Goal: Task Accomplishment & Management: Manage account settings

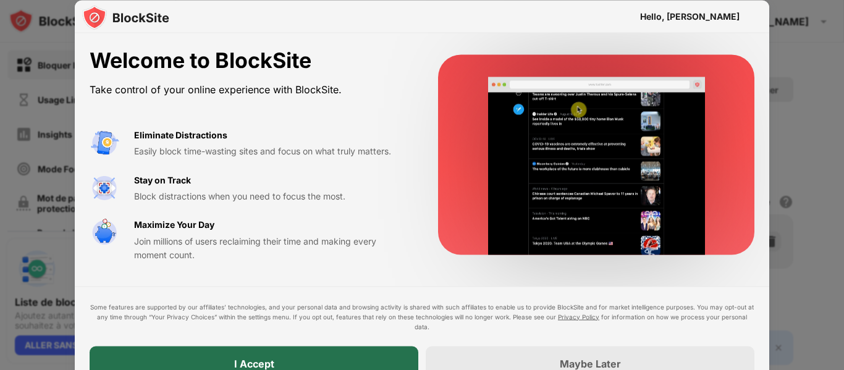
click at [310, 349] on div "I Accept" at bounding box center [254, 363] width 329 height 35
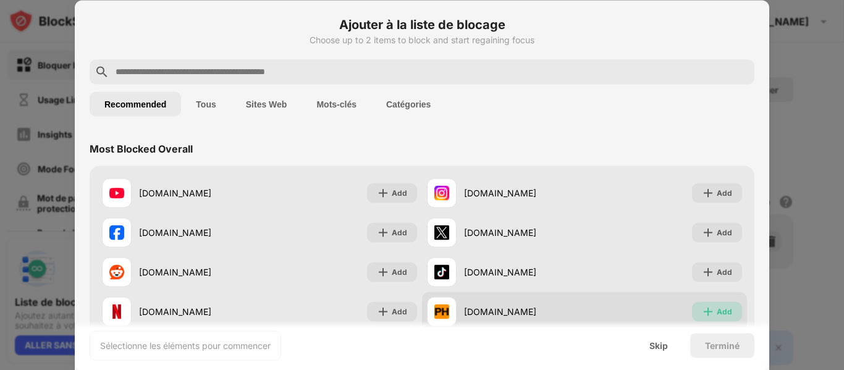
click at [704, 311] on img at bounding box center [708, 311] width 12 height 12
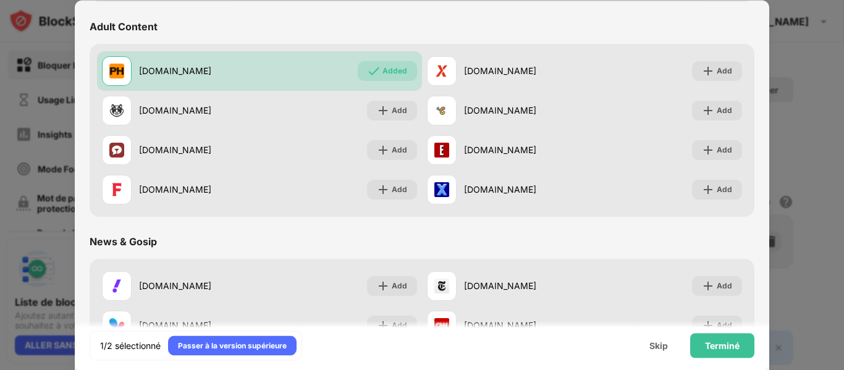
scroll to position [501, 0]
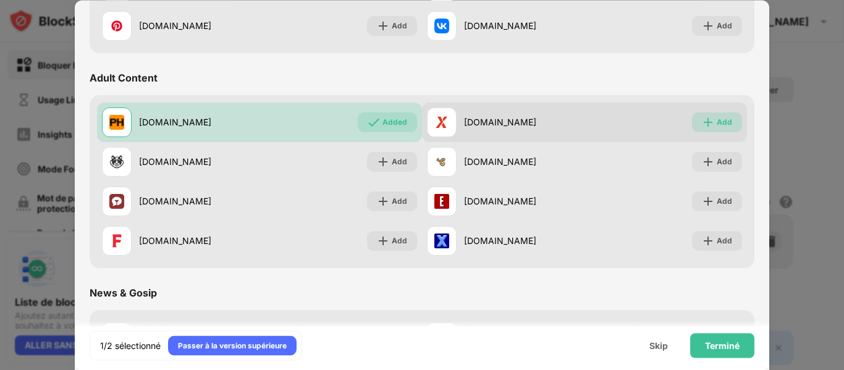
click at [717, 123] on div "Add" at bounding box center [724, 122] width 15 height 12
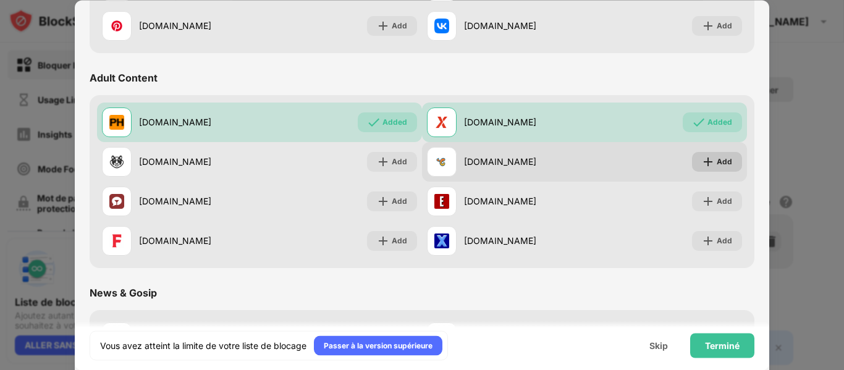
click at [705, 160] on img at bounding box center [708, 162] width 12 height 12
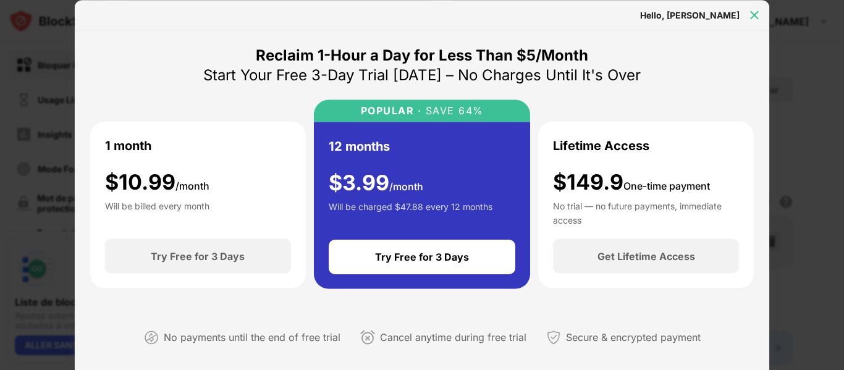
click at [751, 18] on img at bounding box center [755, 15] width 12 height 12
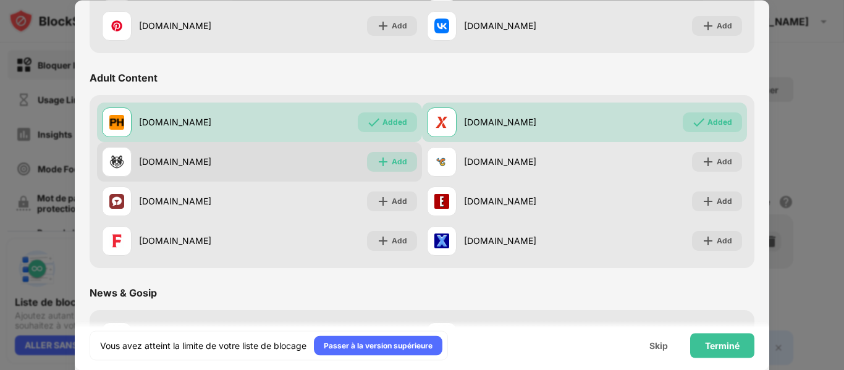
click at [378, 167] on img at bounding box center [383, 162] width 12 height 12
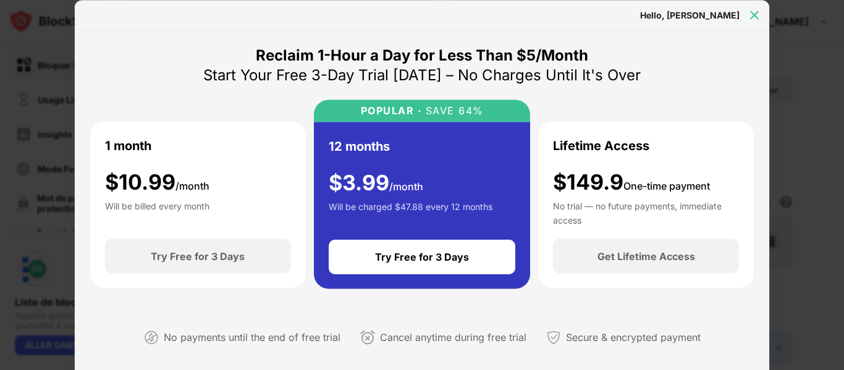
click at [750, 13] on img at bounding box center [755, 15] width 12 height 12
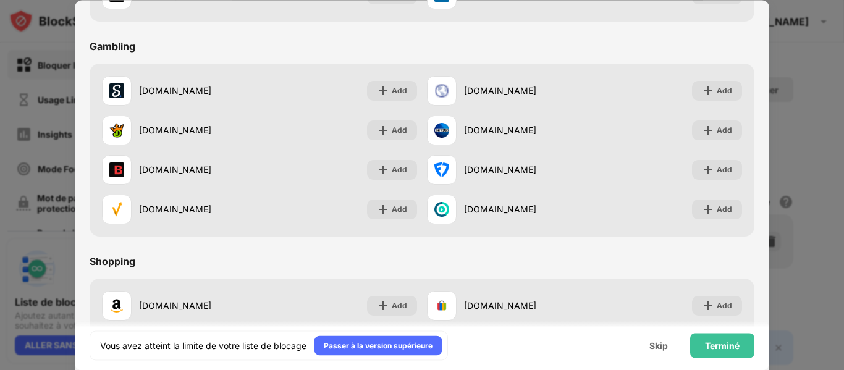
scroll to position [1181, 0]
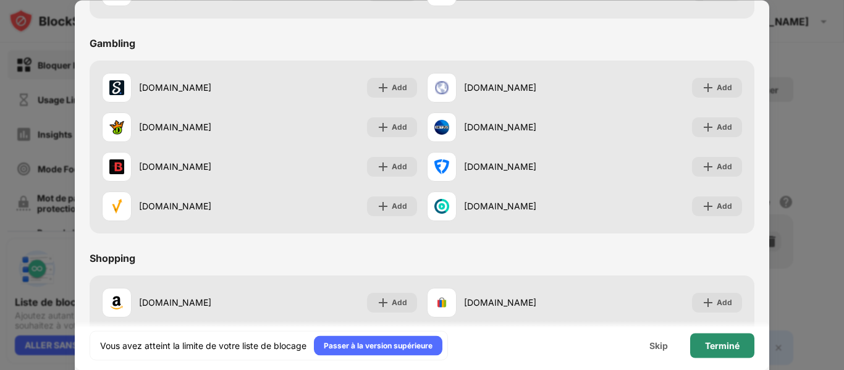
click at [728, 343] on div "Terminé" at bounding box center [722, 346] width 35 height 10
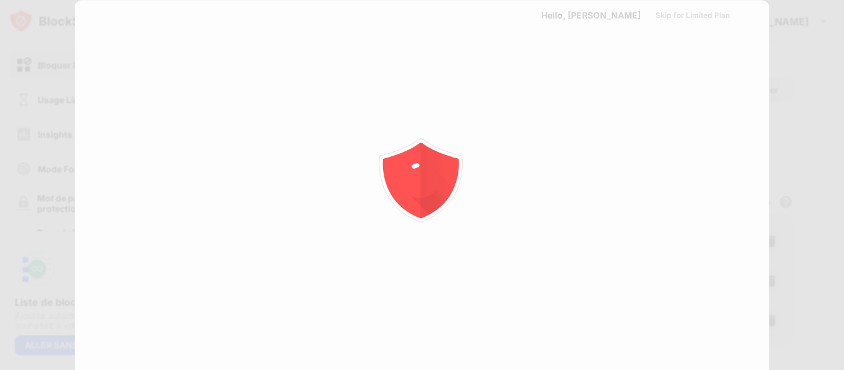
scroll to position [0, 0]
